Goal: Information Seeking & Learning: Learn about a topic

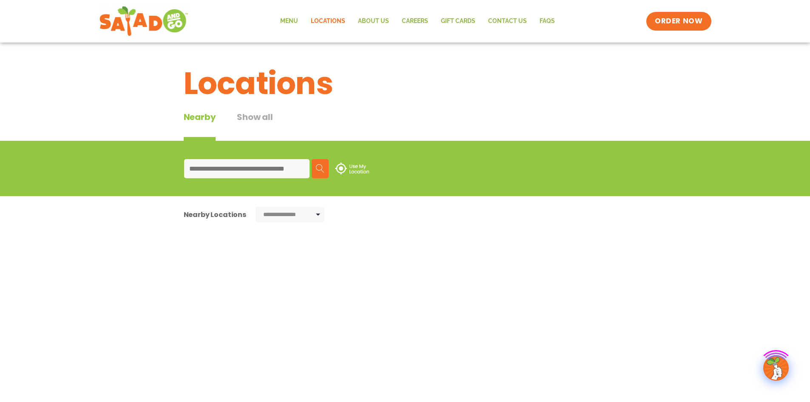
type input "*****"
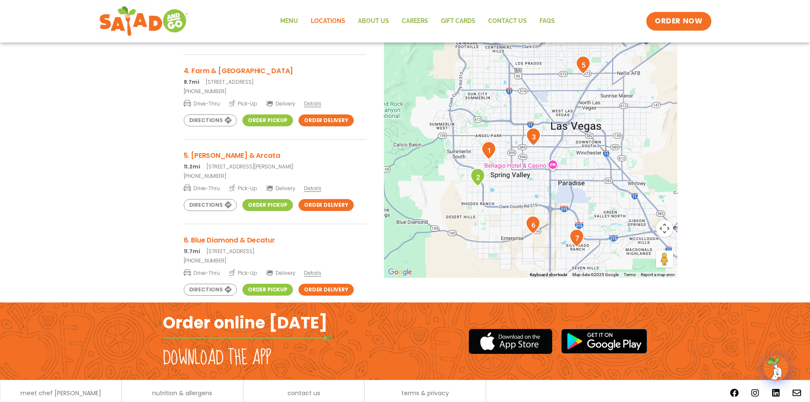
scroll to position [213, 0]
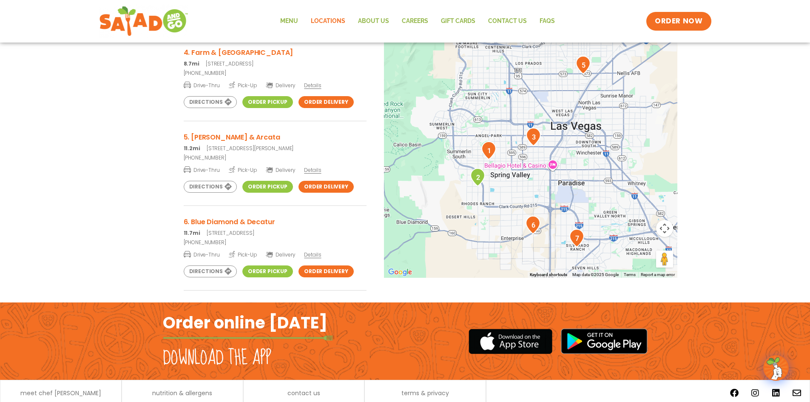
click at [228, 137] on h3 "5. [PERSON_NAME] & Arcata" at bounding box center [275, 137] width 183 height 11
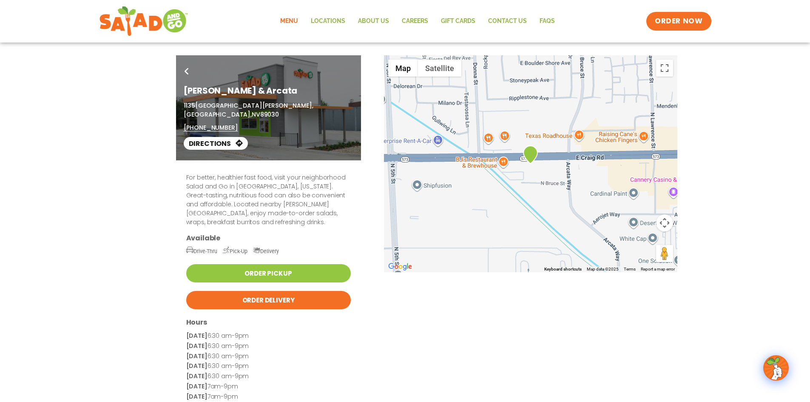
click at [289, 19] on link "Menu" at bounding box center [289, 21] width 31 height 20
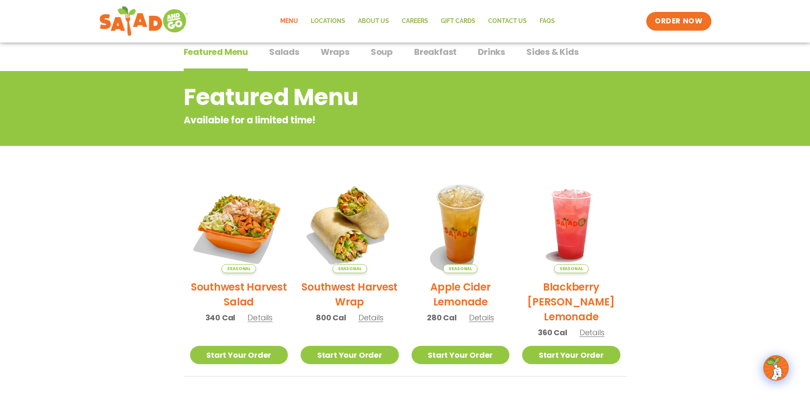
scroll to position [59, 0]
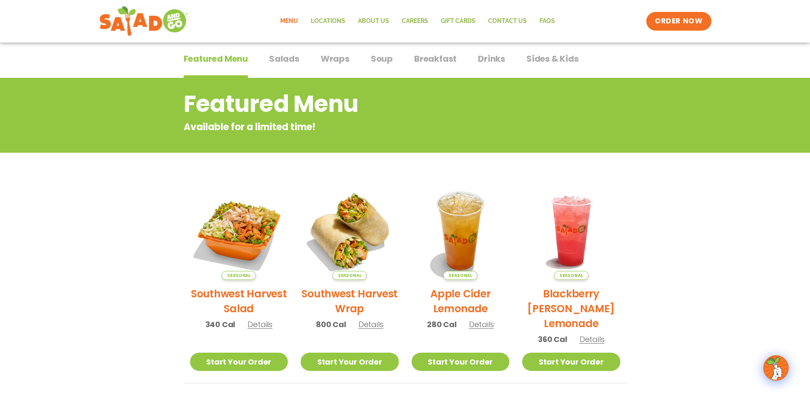
drag, startPoint x: 287, startPoint y: 60, endPoint x: 452, endPoint y: 131, distance: 180.0
click at [287, 59] on span "Salads" at bounding box center [284, 58] width 30 height 13
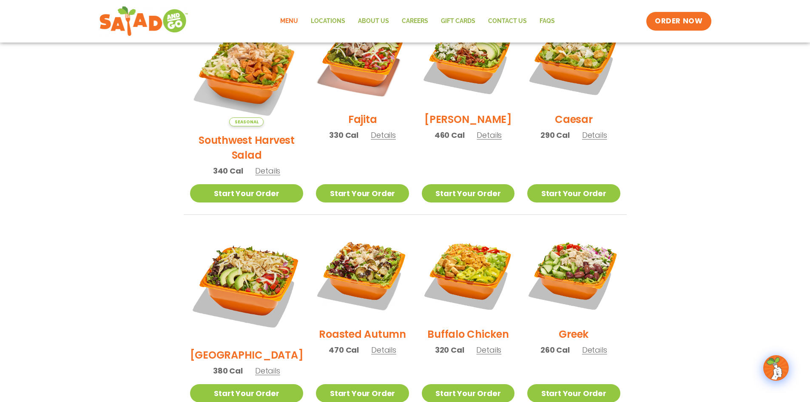
scroll to position [271, 0]
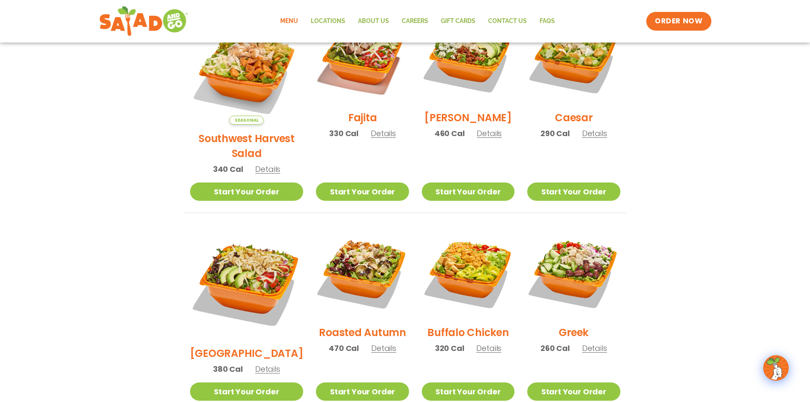
click at [371, 343] on span "Details" at bounding box center [383, 348] width 25 height 11
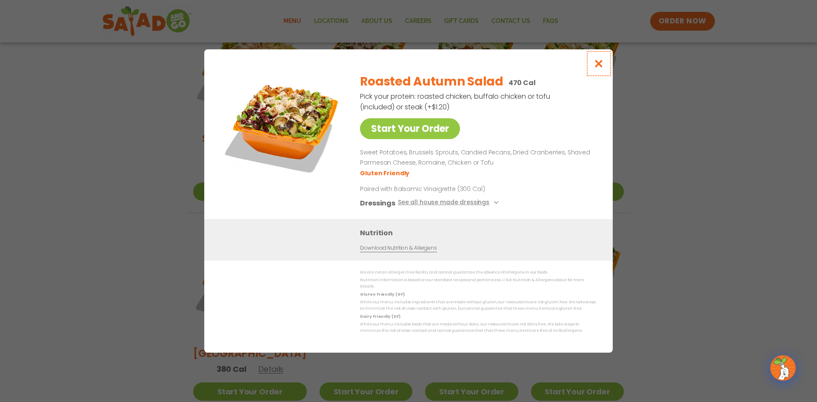
click at [598, 67] on icon "Close modal" at bounding box center [598, 63] width 11 height 9
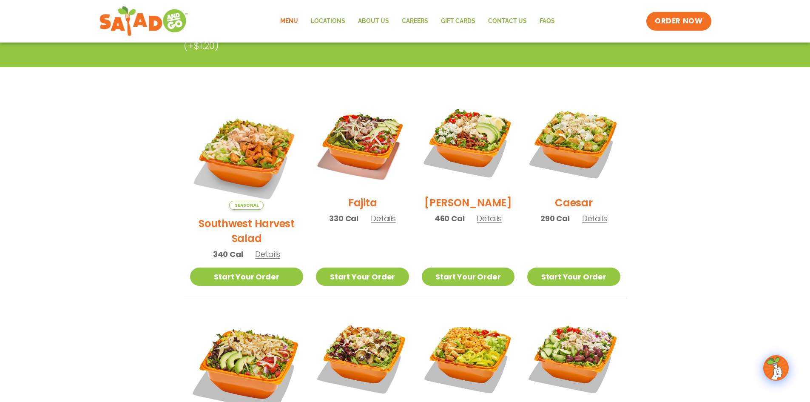
scroll to position [0, 0]
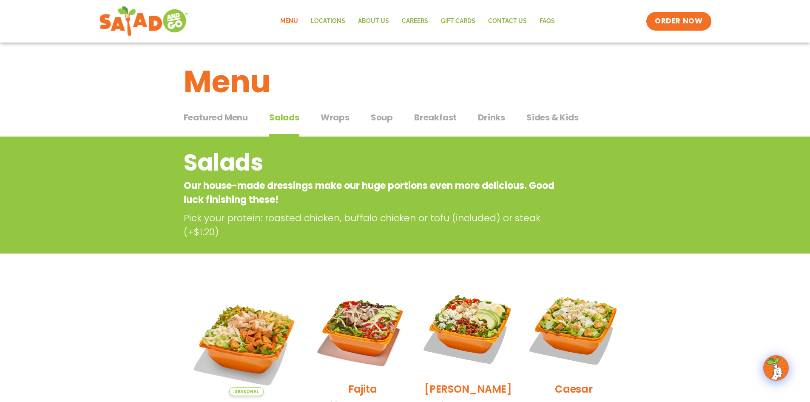
click at [330, 117] on span "Wraps" at bounding box center [335, 117] width 29 height 13
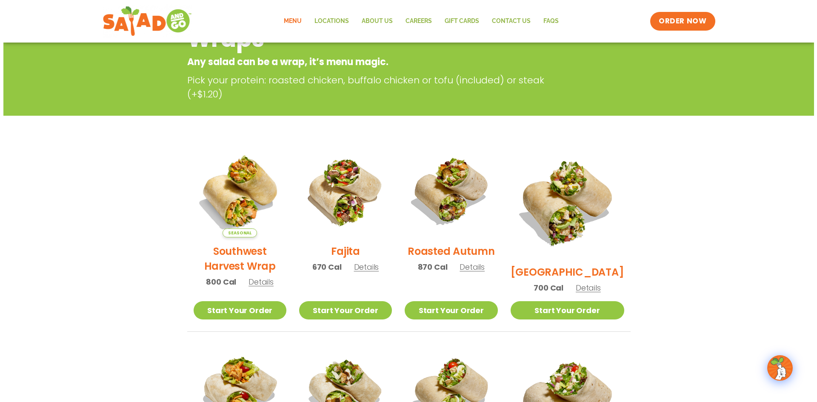
scroll to position [128, 0]
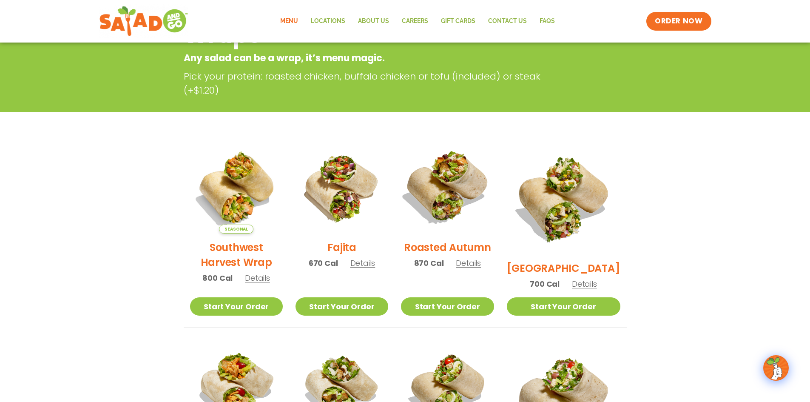
click at [453, 199] on img at bounding box center [447, 187] width 109 height 109
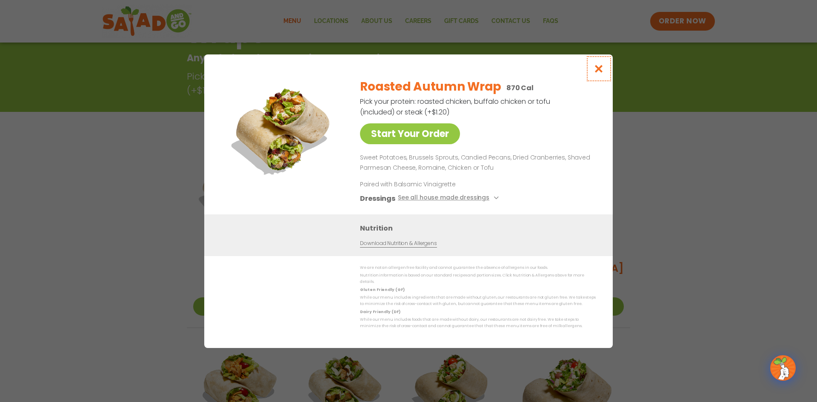
click at [598, 68] on icon "Close modal" at bounding box center [598, 68] width 11 height 9
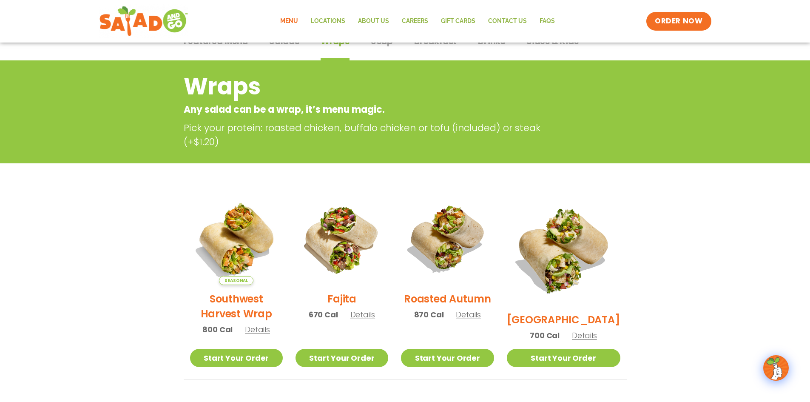
scroll to position [0, 0]
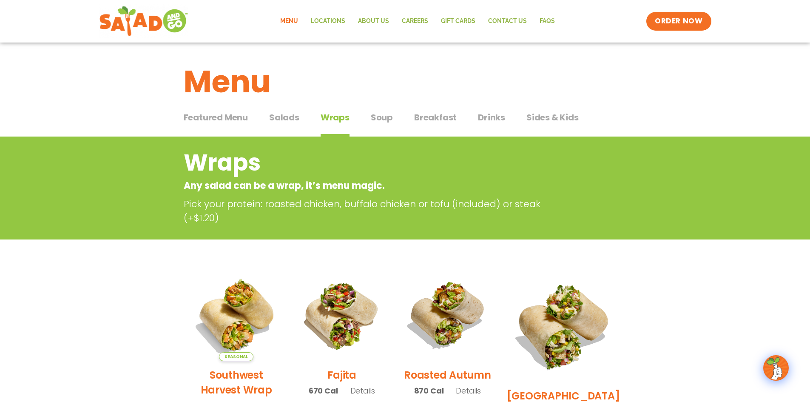
click at [387, 116] on span "Soup" at bounding box center [382, 117] width 22 height 13
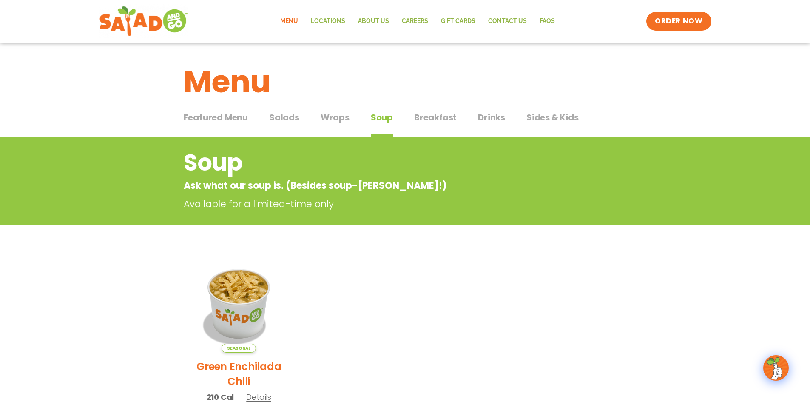
click at [436, 120] on span "Breakfast" at bounding box center [435, 117] width 43 height 13
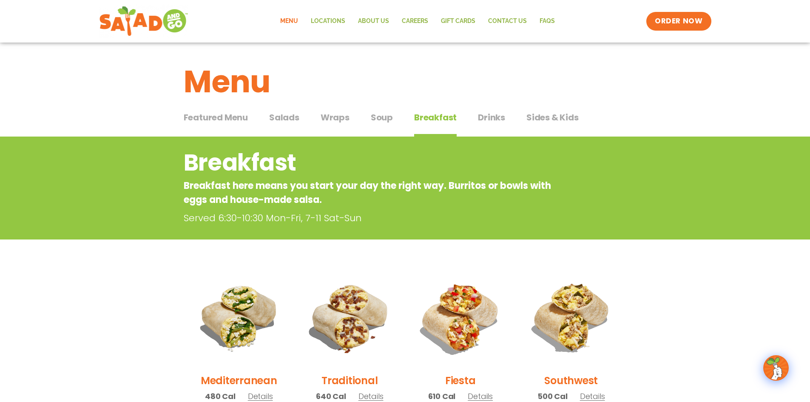
click at [499, 117] on span "Drinks" at bounding box center [491, 117] width 27 height 13
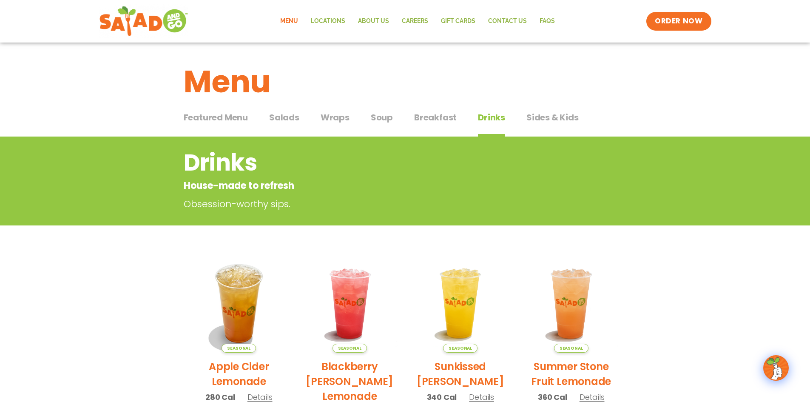
click at [528, 118] on span "Sides & Kids" at bounding box center [553, 117] width 52 height 13
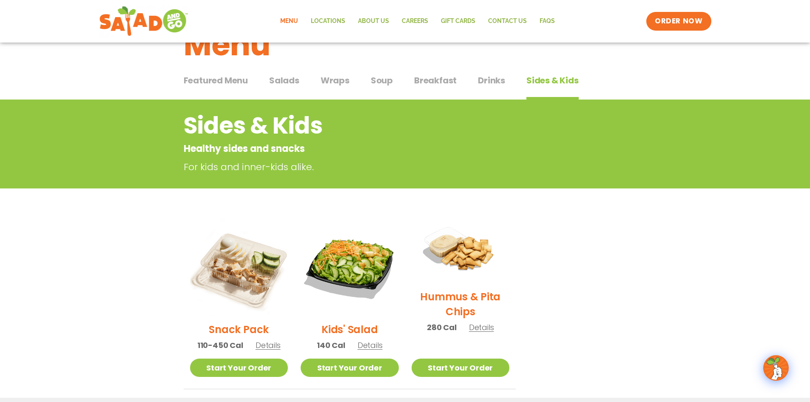
scroll to position [85, 0]
